Goal: Task Accomplishment & Management: Manage account settings

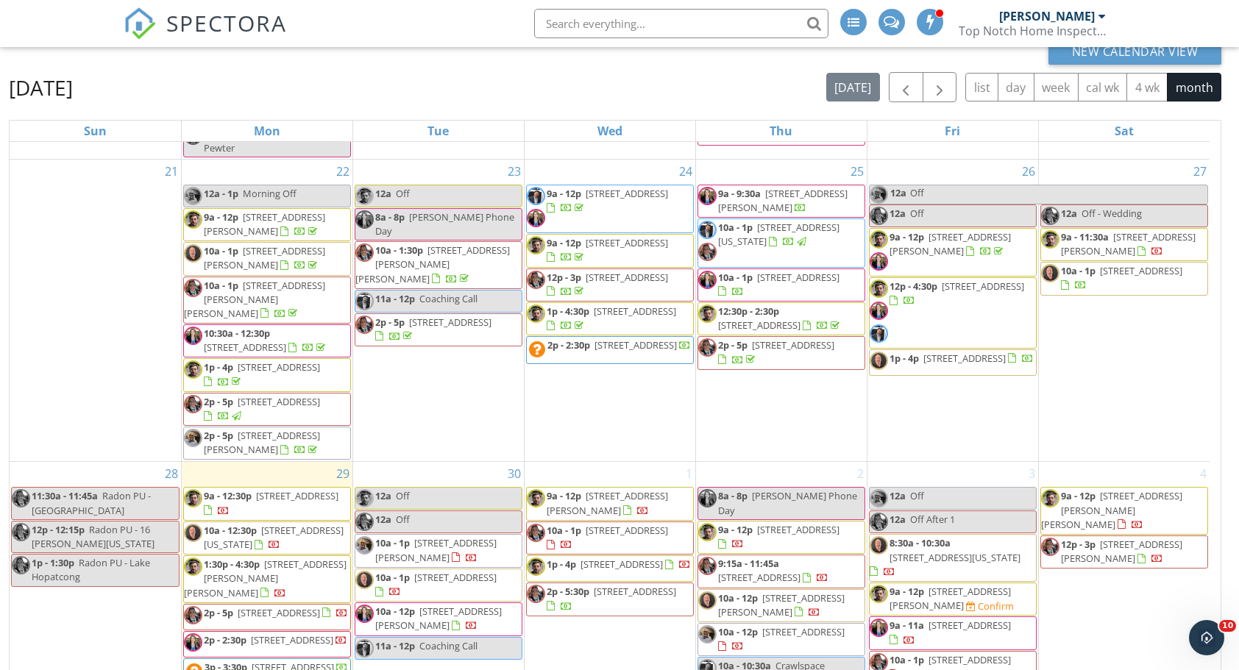
scroll to position [107, 0]
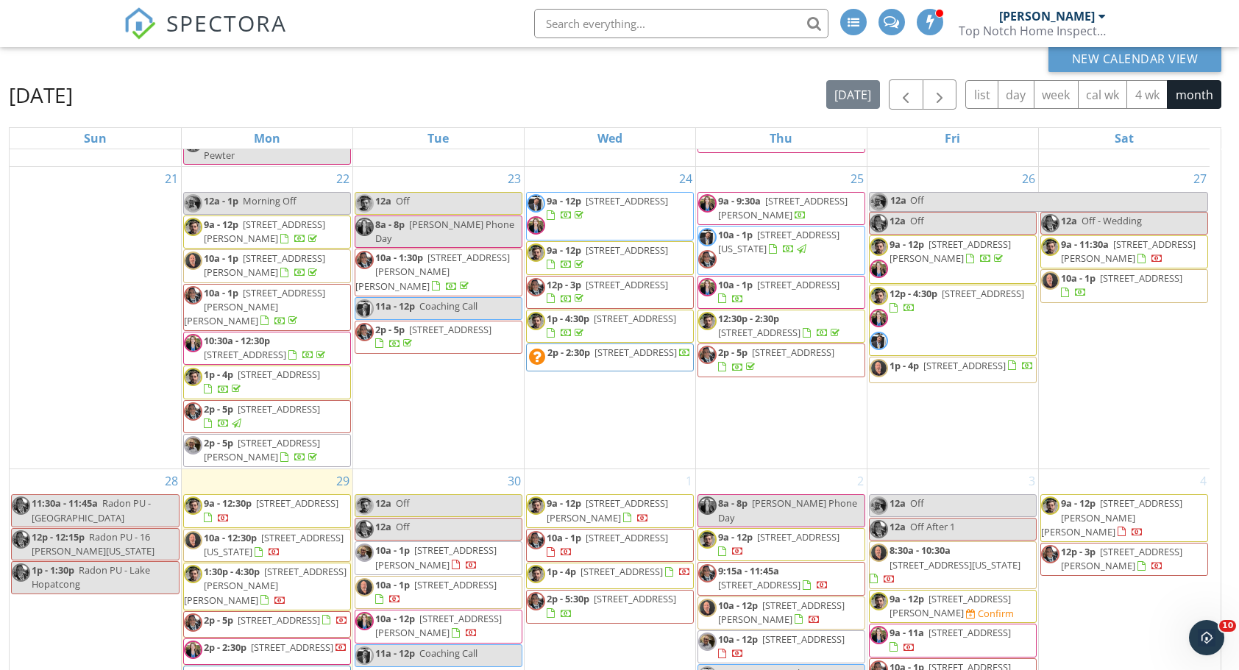
click at [858, 288] on span "10a - 1p 725 Prospect Ave, Union Beach 07735" at bounding box center [781, 292] width 166 height 29
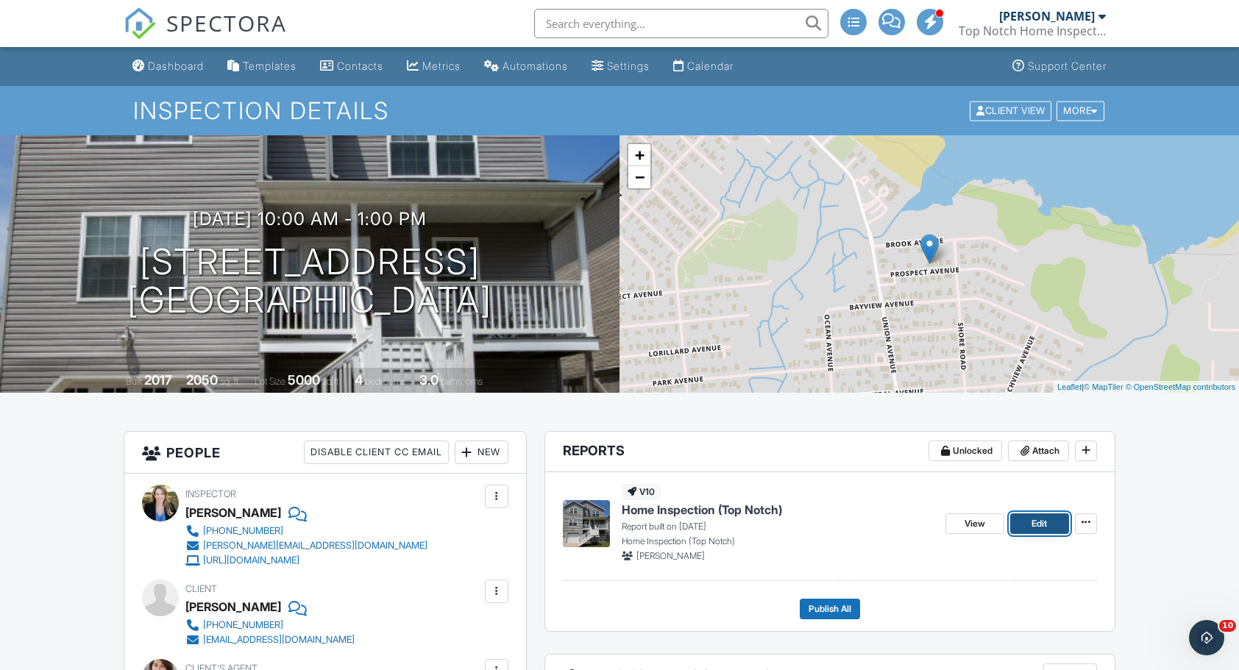
click at [1027, 516] on link "Edit" at bounding box center [1039, 523] width 59 height 21
